Goal: Book appointment/travel/reservation

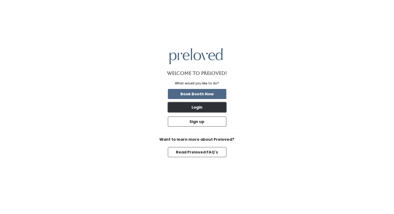
click at [197, 107] on button "Login" at bounding box center [197, 107] width 58 height 10
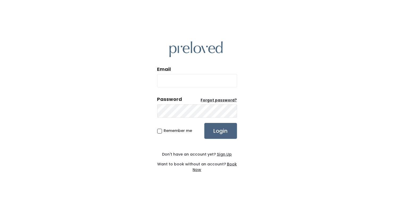
type input "[EMAIL_ADDRESS][DOMAIN_NAME]"
click at [221, 133] on input "Login" at bounding box center [220, 131] width 33 height 16
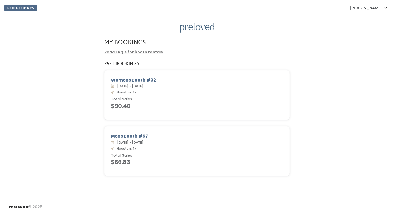
click at [393, 203] on div "Preloved © 2025" at bounding box center [197, 207] width 394 height 14
click at [26, 8] on button "Book Booth Now" at bounding box center [20, 8] width 33 height 7
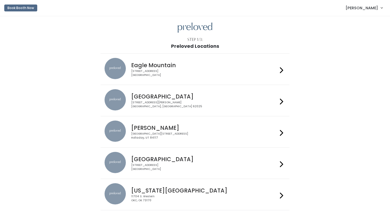
click at [281, 164] on icon at bounding box center [281, 165] width 3 height 8
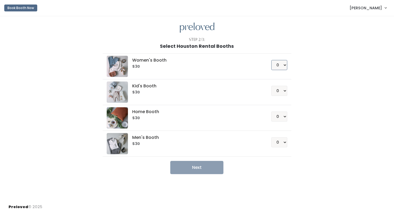
click at [284, 63] on select "0 1 2 3 4" at bounding box center [279, 65] width 16 height 10
select select "1"
click at [271, 60] on select "0 1 2 3 4" at bounding box center [279, 65] width 16 height 10
click at [200, 166] on button "Next" at bounding box center [196, 167] width 53 height 13
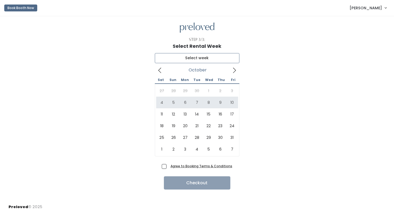
type input "[DATE] to [DATE]"
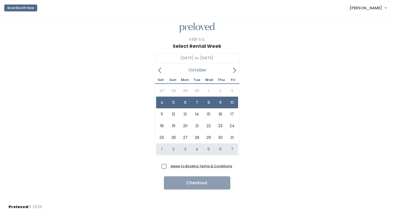
click at [168, 165] on span "Agree to Booking Terms & Conditions" at bounding box center [200, 165] width 64 height 5
click at [168, 165] on input "Agree to Booking Terms & Conditions" at bounding box center [169, 164] width 3 height 3
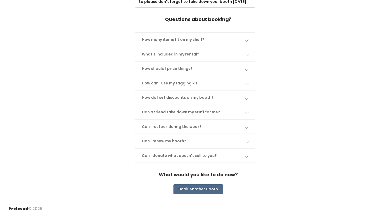
scroll to position [48, 0]
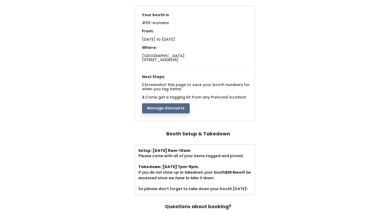
click at [167, 110] on button "Manage discounts" at bounding box center [166, 108] width 48 height 10
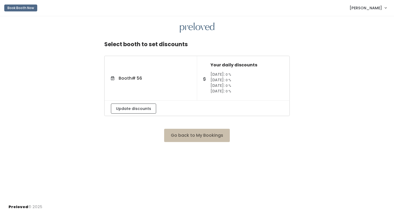
click at [385, 7] on link "[PERSON_NAME]" at bounding box center [368, 7] width 48 height 11
click at [282, 36] on div "Select booth to set discounts Booth # 56 Your daily discounts [DATE]: 0 % [DATE…" at bounding box center [197, 108] width 394 height 184
